Goal: Task Accomplishment & Management: Use online tool/utility

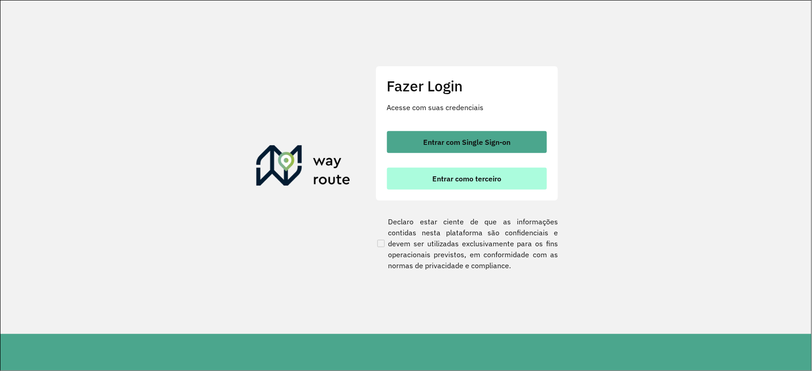
click at [431, 176] on button "Entrar como terceiro" at bounding box center [467, 179] width 160 height 22
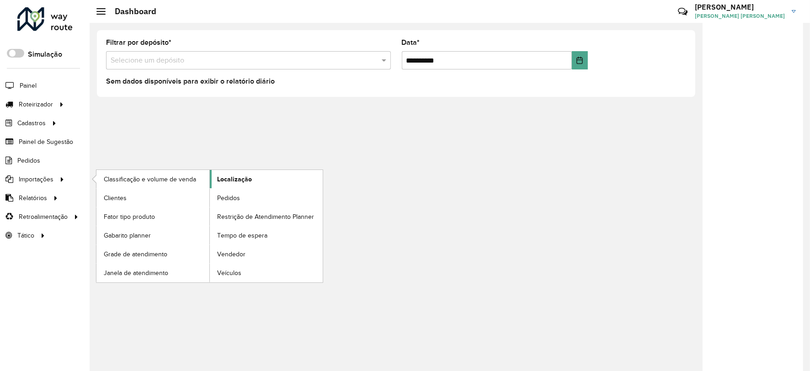
click at [266, 185] on link "Localização" at bounding box center [266, 179] width 113 height 18
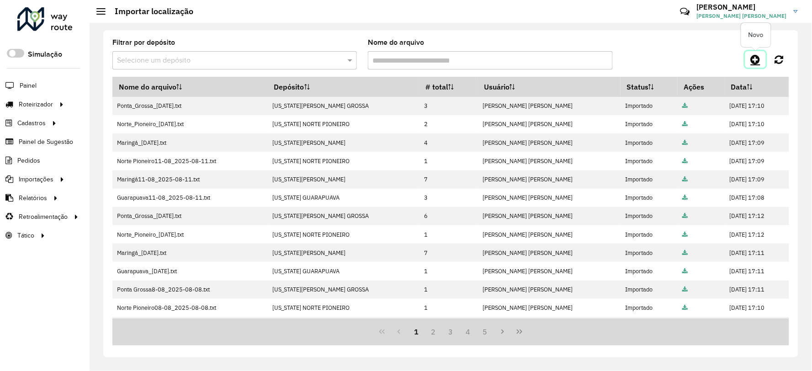
click at [757, 55] on icon at bounding box center [756, 59] width 10 height 11
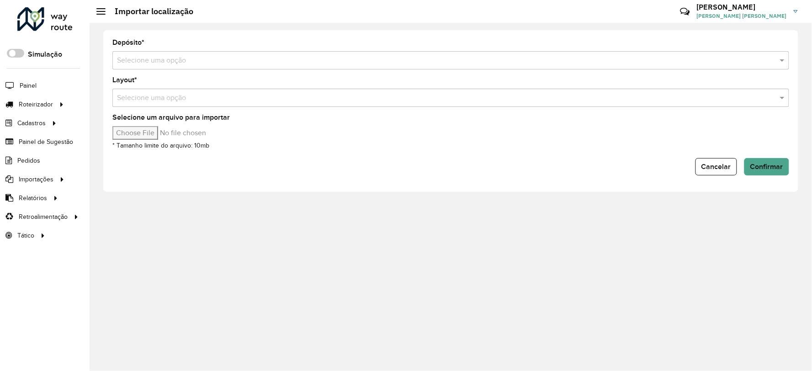
click at [235, 58] on input "text" at bounding box center [442, 60] width 650 height 11
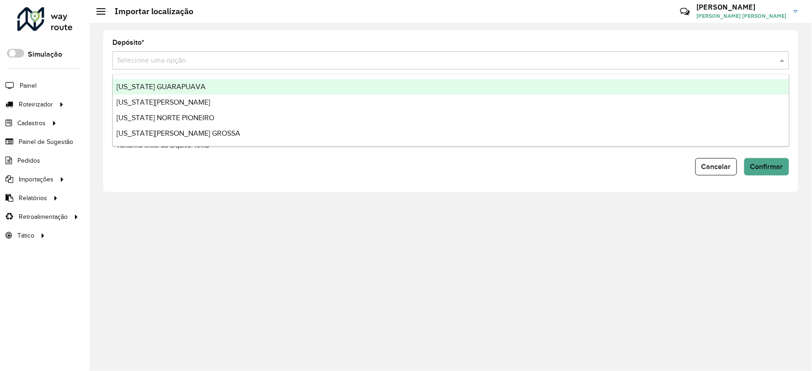
click at [182, 90] on span "VIRGINIA GUARAPUAVA" at bounding box center [161, 87] width 89 height 8
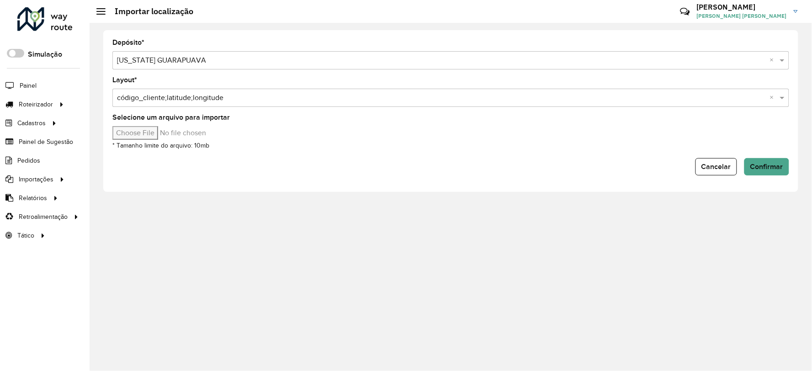
click at [454, 55] on input "text" at bounding box center [442, 60] width 650 height 11
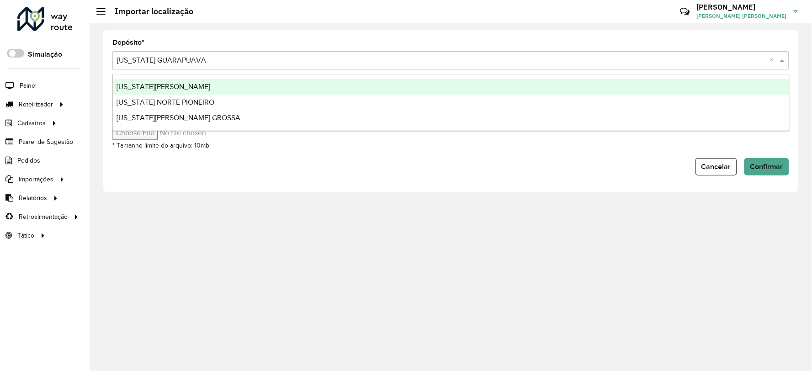
click at [367, 89] on div "VIRGINIA MARINGA" at bounding box center [451, 87] width 677 height 16
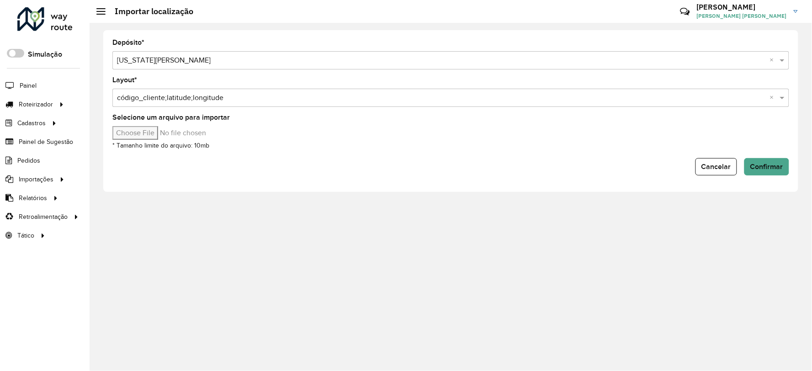
type input "**********"
click at [171, 59] on input "text" at bounding box center [442, 60] width 650 height 11
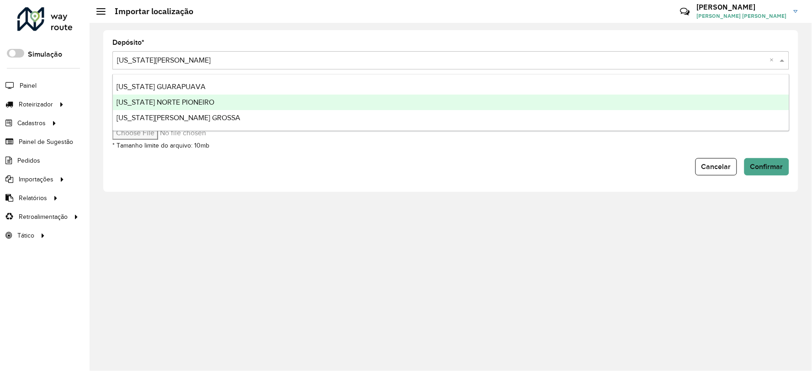
click at [162, 101] on span "VIRGINIA NORTE PIONEIRO" at bounding box center [166, 102] width 98 height 8
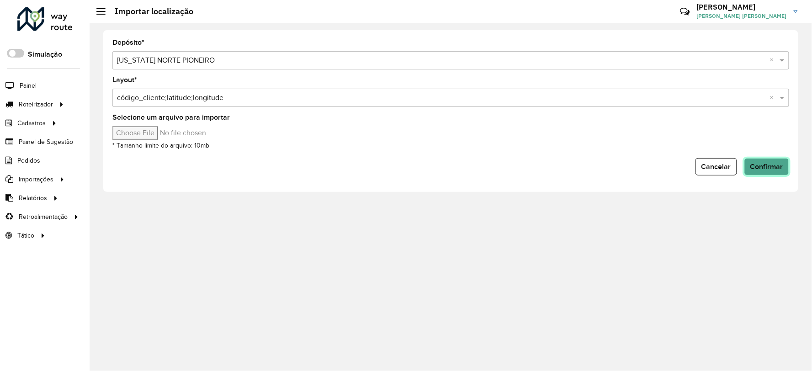
click at [780, 166] on span "Confirmar" at bounding box center [767, 167] width 33 height 8
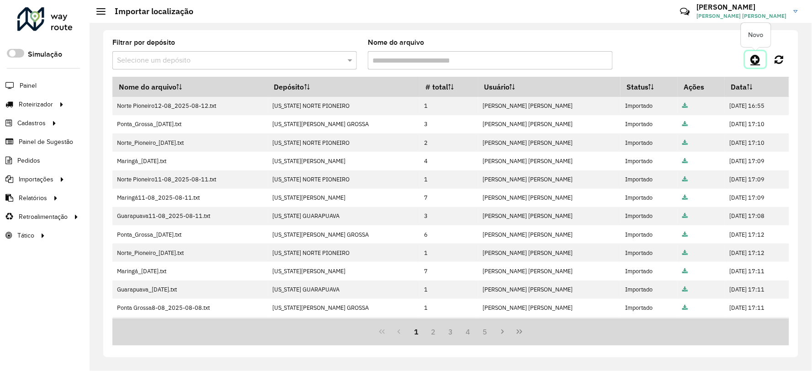
click at [760, 53] on link at bounding box center [756, 59] width 21 height 16
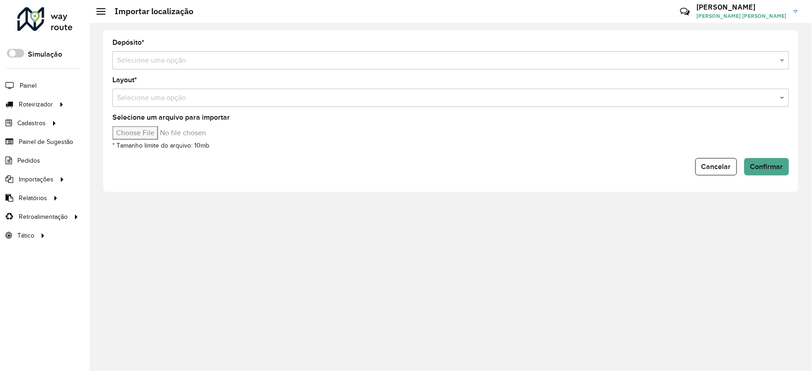
click at [207, 57] on input "text" at bounding box center [442, 60] width 650 height 11
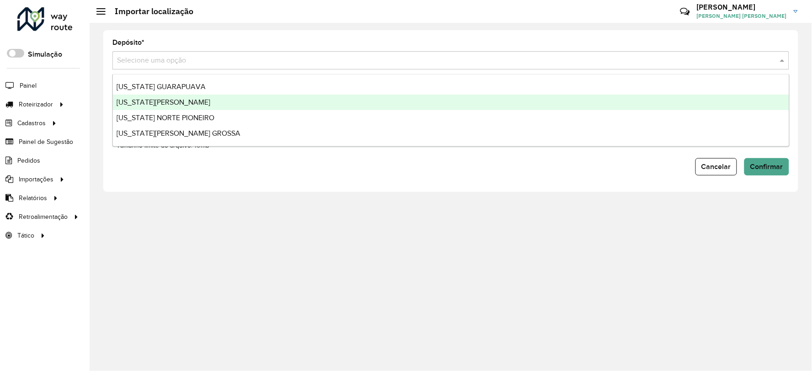
click at [170, 99] on span "VIRGINIA MARINGA" at bounding box center [164, 102] width 94 height 8
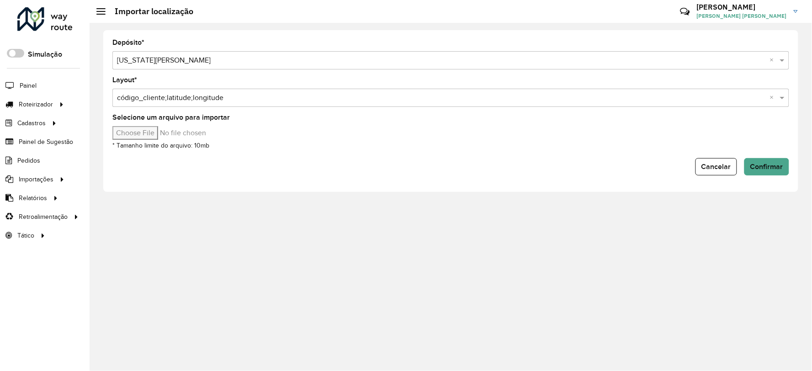
type input "**********"
click at [774, 167] on span "Confirmar" at bounding box center [767, 167] width 33 height 8
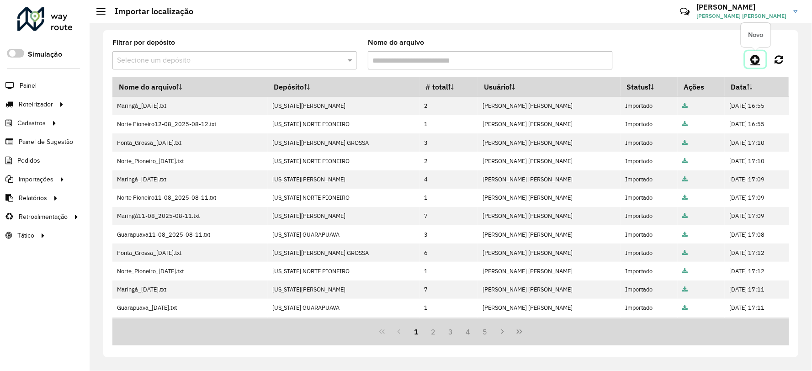
click at [757, 62] on icon at bounding box center [756, 59] width 10 height 11
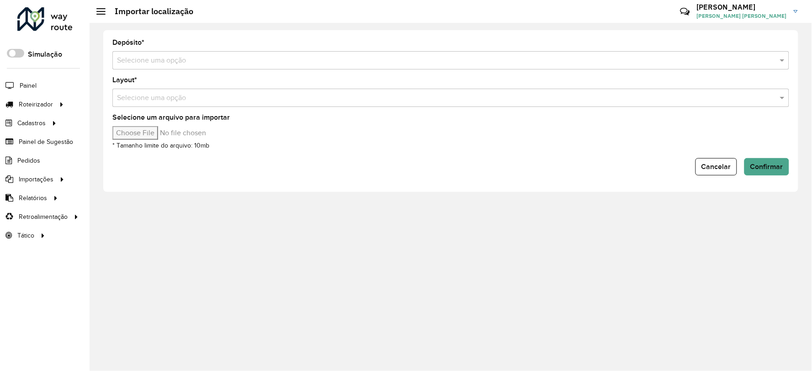
type input "**********"
click at [145, 59] on input "text" at bounding box center [442, 60] width 650 height 11
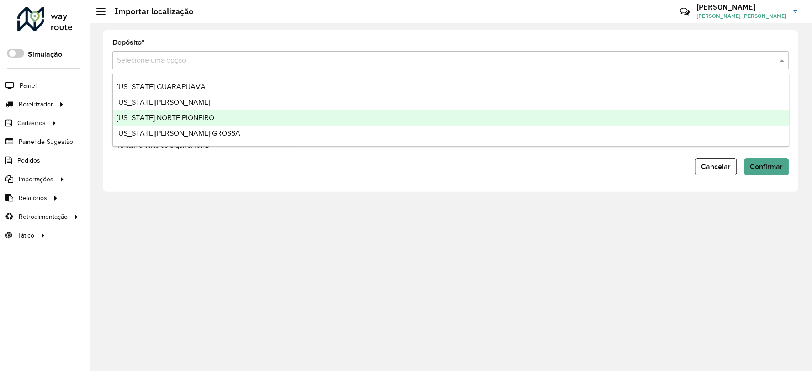
click at [157, 116] on span "VIRGINIA NORTE PIONEIRO" at bounding box center [166, 118] width 98 height 8
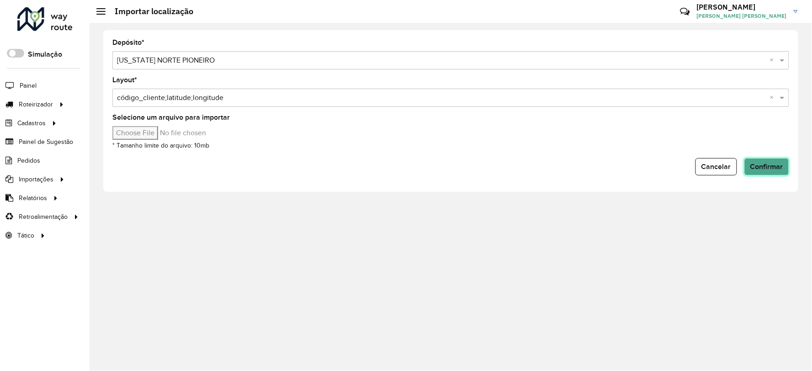
click at [779, 170] on button "Confirmar" at bounding box center [767, 166] width 45 height 17
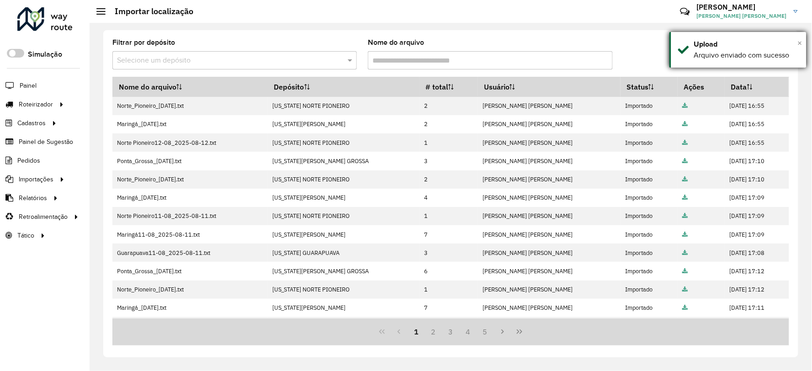
click at [802, 42] on span "×" at bounding box center [800, 43] width 5 height 10
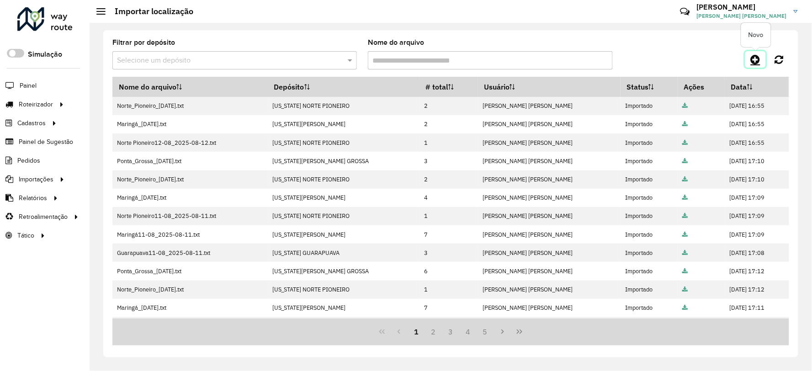
click at [757, 57] on icon at bounding box center [756, 59] width 10 height 11
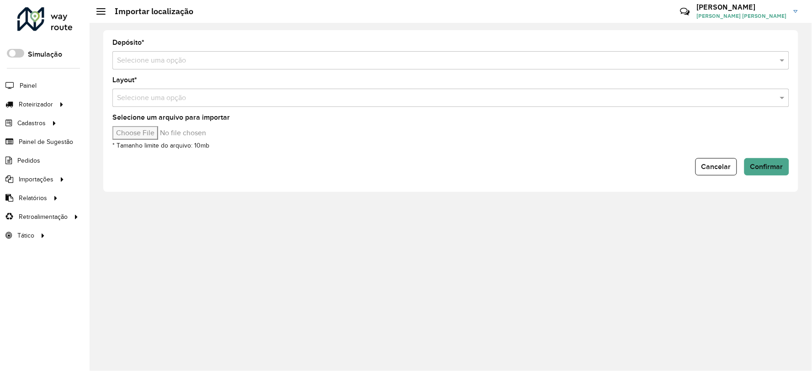
type input "**********"
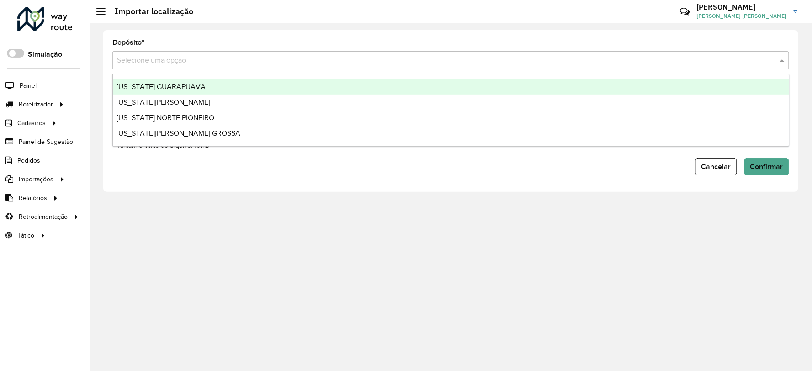
click at [198, 64] on input "text" at bounding box center [442, 60] width 650 height 11
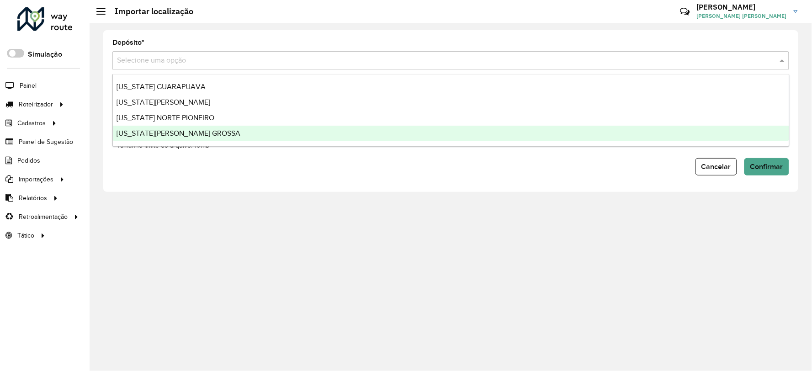
click at [182, 134] on span "VIRGINIA PONTA GROSSA" at bounding box center [179, 133] width 124 height 8
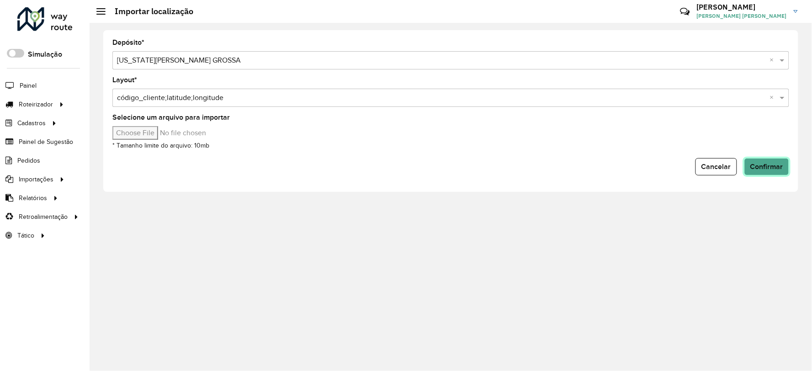
click at [770, 168] on span "Confirmar" at bounding box center [767, 167] width 33 height 8
